Goal: Obtain resource: Download file/media

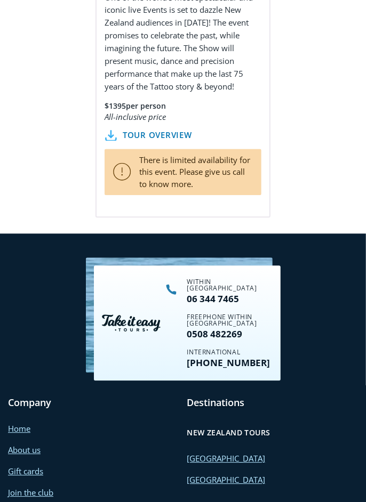
scroll to position [1919, 0]
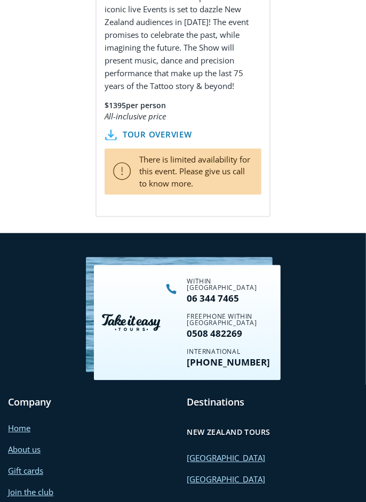
click at [220, 453] on link "[GEOGRAPHIC_DATA]" at bounding box center [226, 458] width 78 height 11
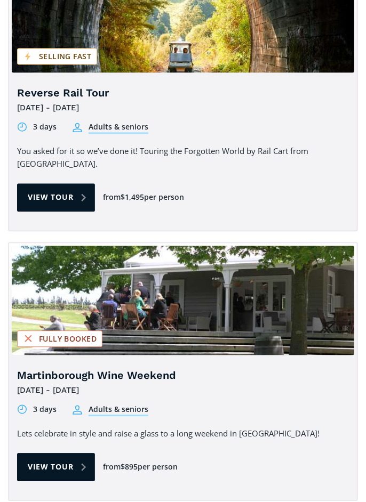
scroll to position [732, 0]
click at [50, 183] on link "View tour" at bounding box center [56, 197] width 78 height 28
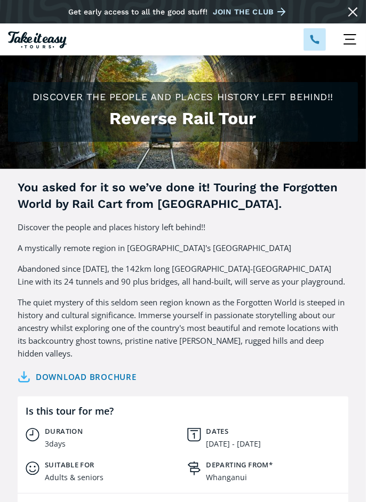
click at [104, 371] on link "Download brochure" at bounding box center [77, 377] width 119 height 13
